Goal: Task Accomplishment & Management: Manage account settings

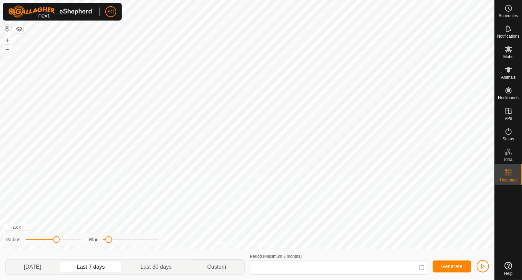
type input "[DATE] - [DATE]"
click at [507, 52] on icon at bounding box center [508, 49] width 8 height 8
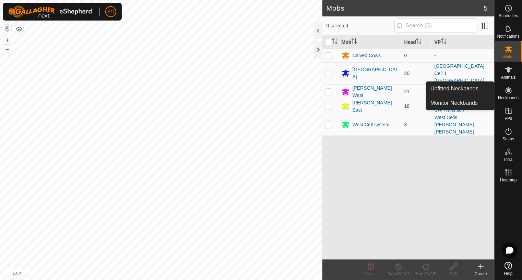
click at [510, 88] on icon at bounding box center [508, 90] width 8 height 8
click at [508, 88] on icon at bounding box center [508, 90] width 6 height 6
click at [467, 89] on link "Unfitted Neckbands" at bounding box center [460, 89] width 68 height 14
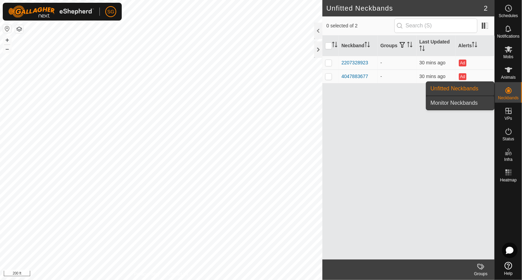
click at [454, 102] on link "Monitor Neckbands" at bounding box center [460, 103] width 68 height 14
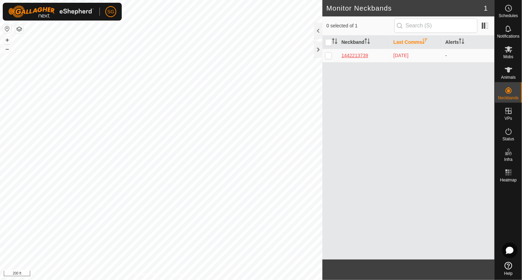
click at [351, 53] on div "1442213739" at bounding box center [364, 55] width 46 height 7
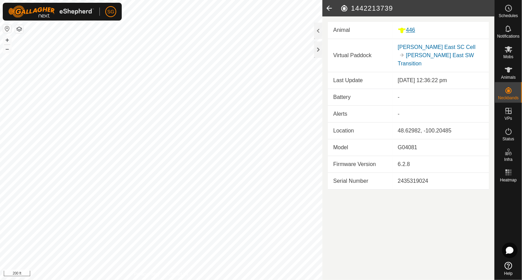
click at [412, 32] on div "446" at bounding box center [441, 30] width 86 height 9
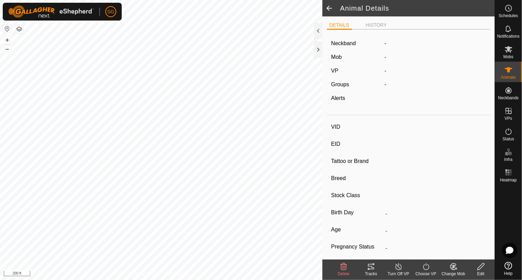
type input "446"
type input "-"
type input "446"
type input "Angus"
type input "Cow"
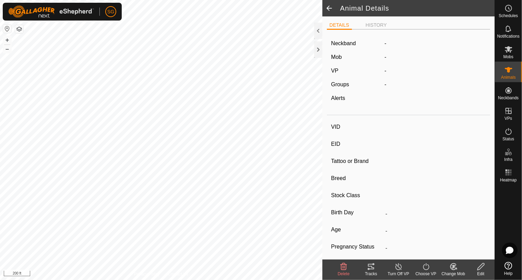
type input "Pregnant"
type input "0 kg"
type input "-"
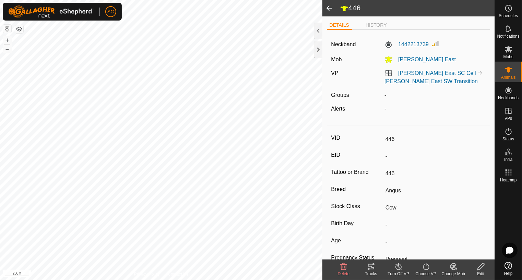
click at [7, 29] on button "button" at bounding box center [7, 29] width 8 height 8
click at [141, 272] on div "Privacy Policy Contact Us 073 3995066215 Twin Lakes Twin Lakes Cell 1 West End …" at bounding box center [161, 140] width 322 height 280
click at [0, 157] on html "SG Schedules Notifications Mobs Animals Neckbands VPs Status Infra Heatmap Help…" at bounding box center [261, 140] width 522 height 280
click at [0, 153] on html "SG Schedules Notifications Mobs Animals Neckbands VPs Status Infra Heatmap Help…" at bounding box center [261, 140] width 522 height 280
click at [0, 148] on html "SG Schedules Notifications Mobs Animals Neckbands VPs Status Infra Heatmap Help…" at bounding box center [261, 140] width 522 height 280
